Goal: Task Accomplishment & Management: Manage account settings

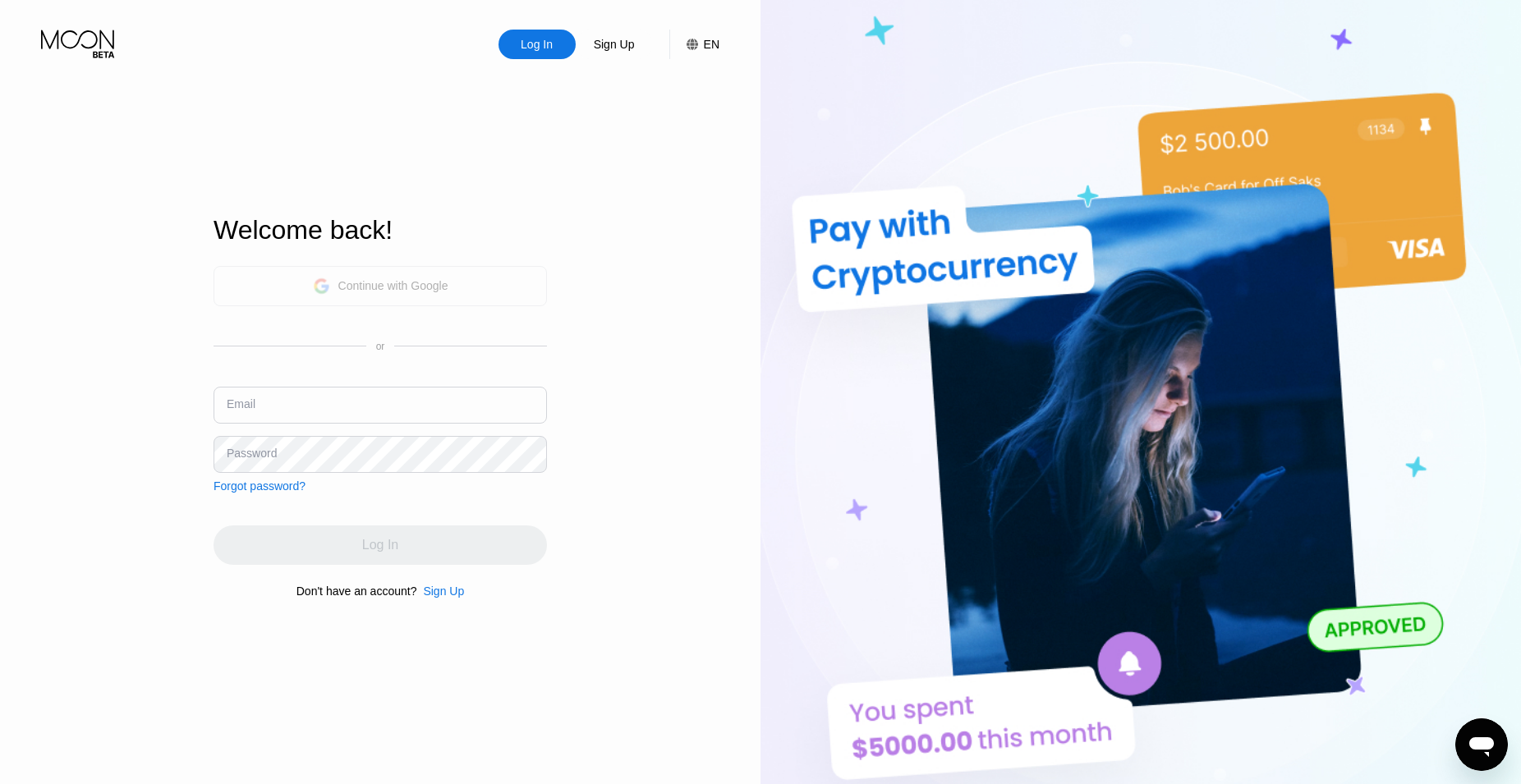
click at [380, 297] on div "Continue with Google" at bounding box center [380, 285] width 334 height 40
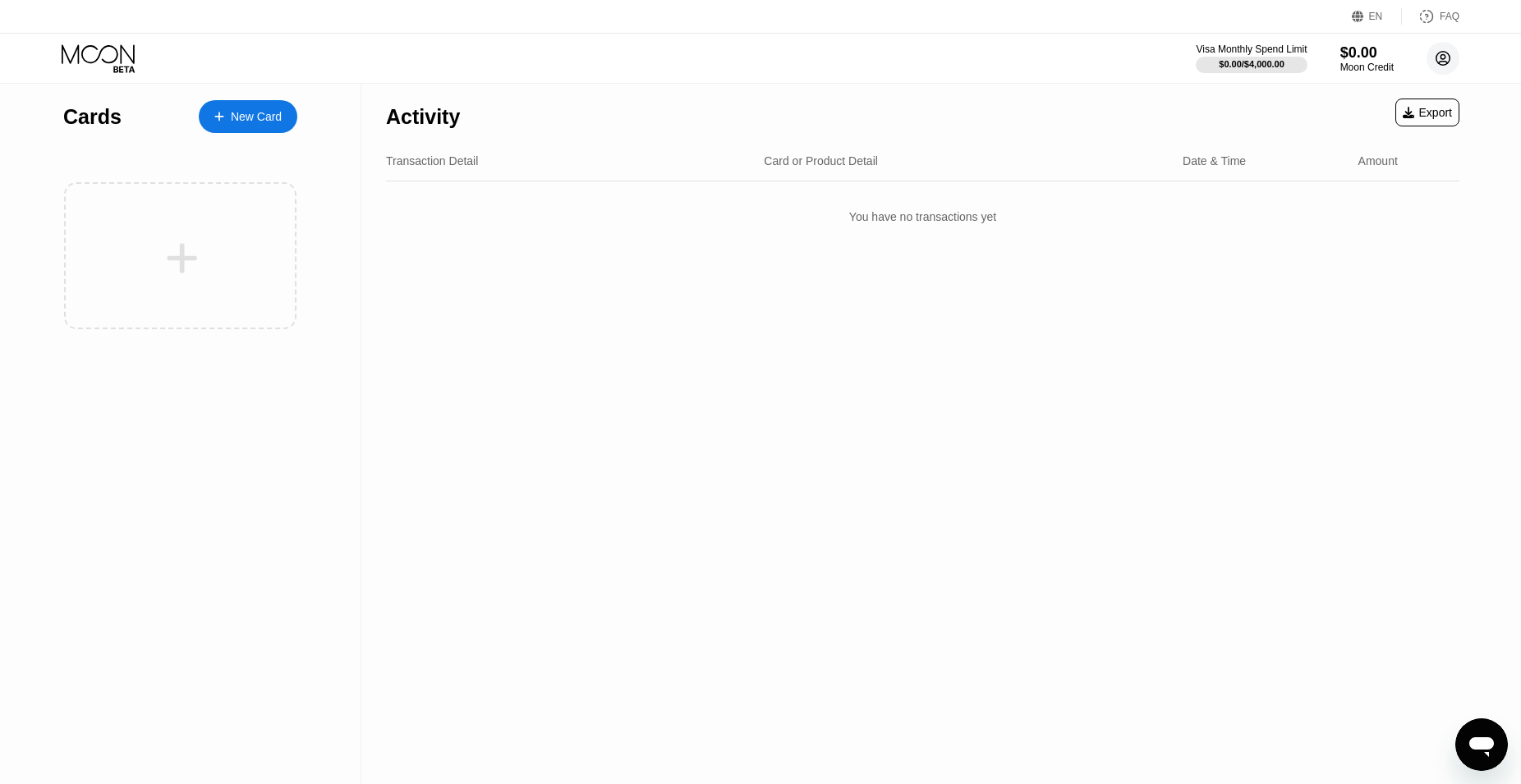
click at [1430, 54] on circle at bounding box center [1442, 58] width 32 height 32
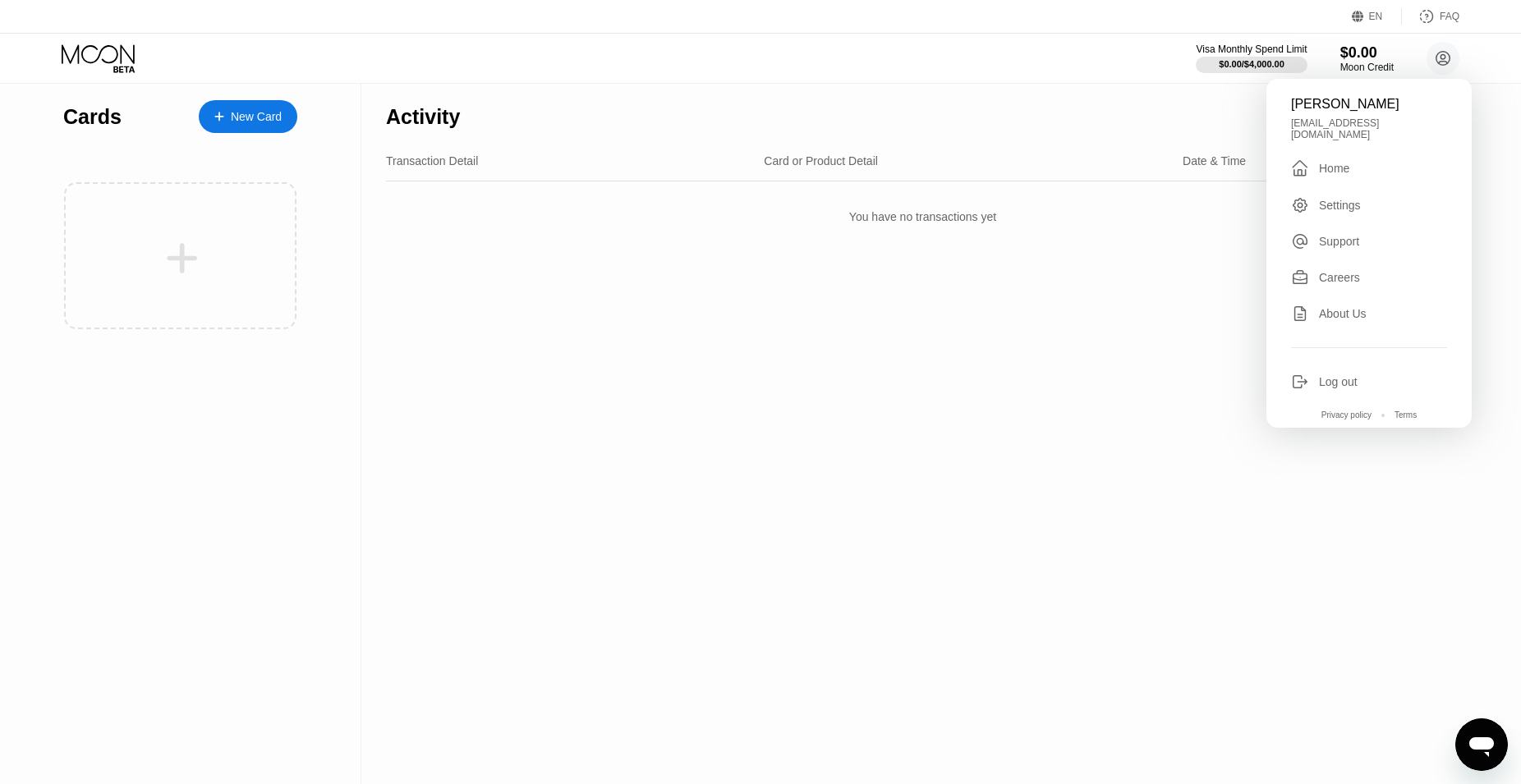
click at [359, 404] on div "Cards New Card" at bounding box center [180, 434] width 361 height 700
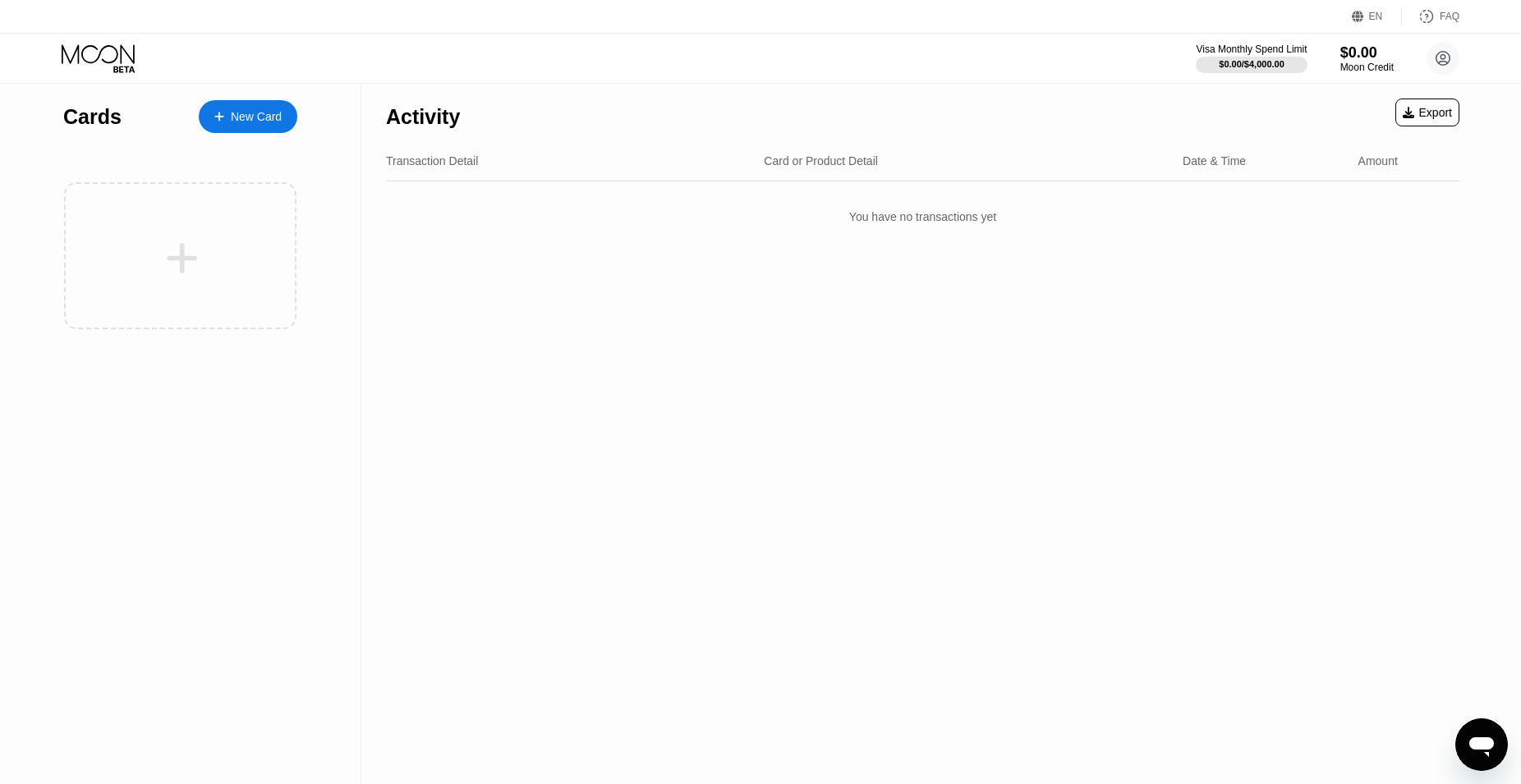
click at [249, 121] on div "New Card" at bounding box center [256, 117] width 51 height 14
click at [243, 125] on div "New Card" at bounding box center [248, 116] width 98 height 32
